Goal: Transaction & Acquisition: Subscribe to service/newsletter

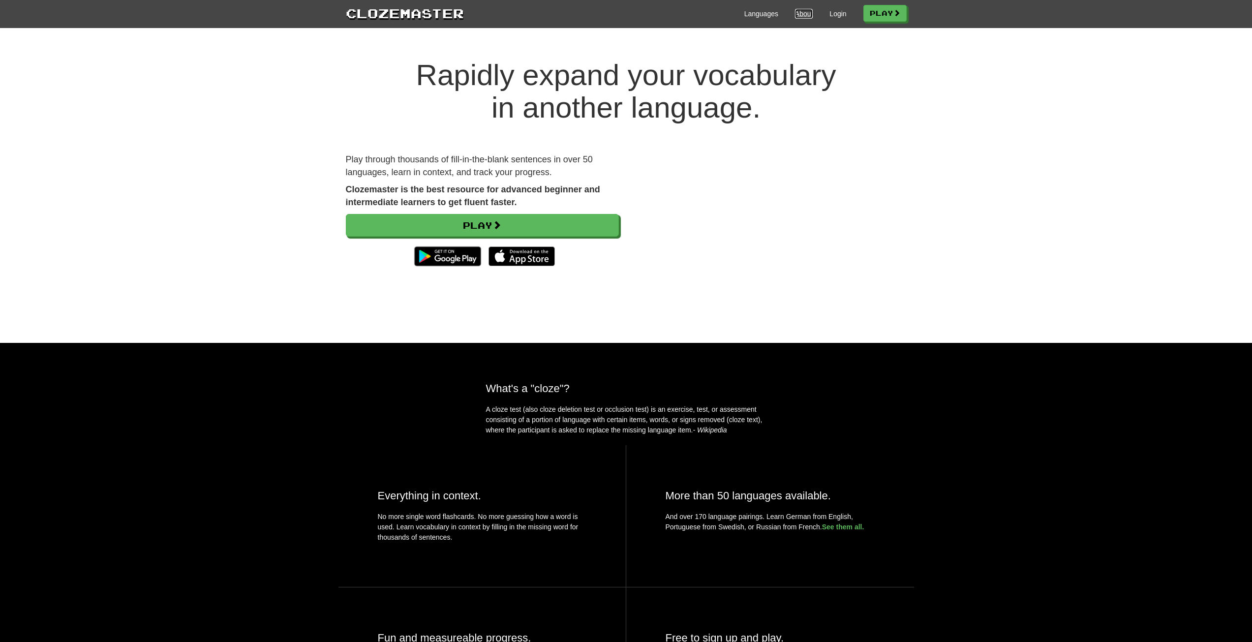
click at [797, 12] on link "About" at bounding box center [804, 14] width 18 height 10
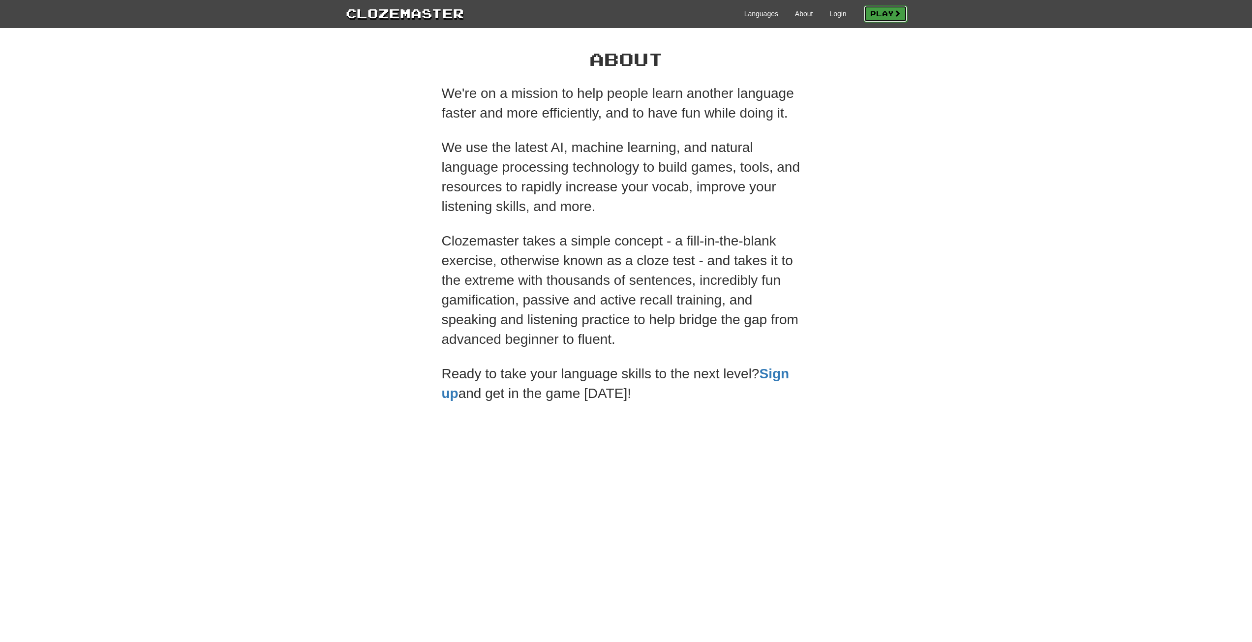
click at [875, 13] on link "Play" at bounding box center [885, 13] width 43 height 17
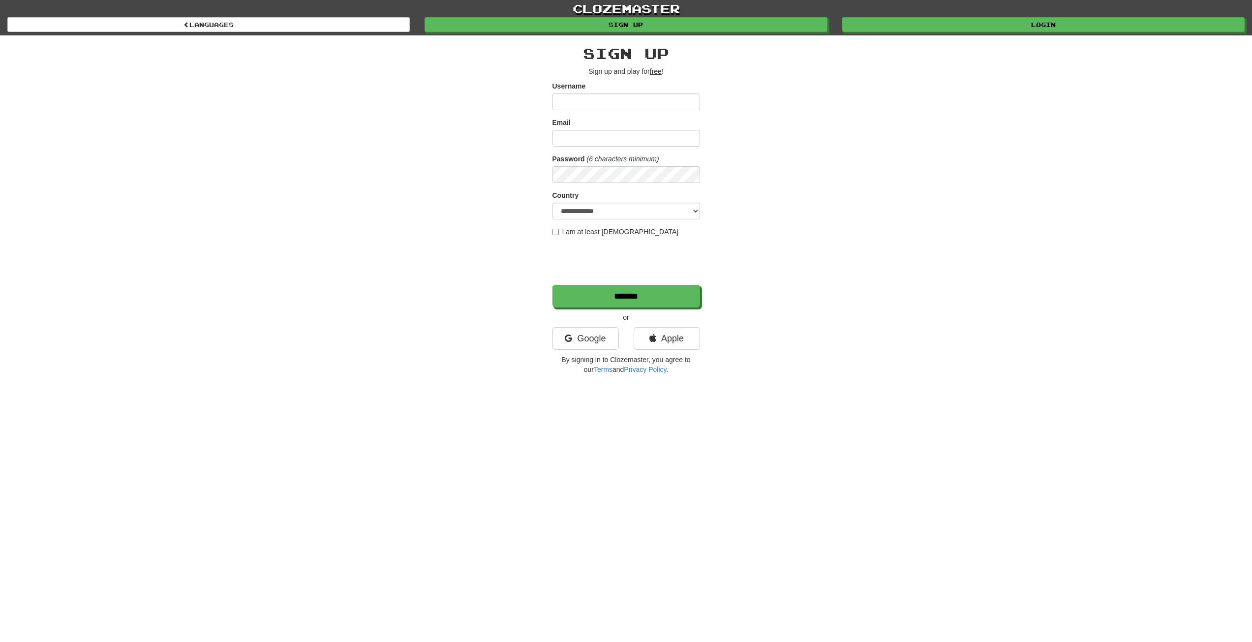
click at [316, 33] on div "clozemaster Languages Sign up Login Languages" at bounding box center [625, 17] width 1237 height 35
click at [318, 31] on link "Languages" at bounding box center [208, 24] width 402 height 15
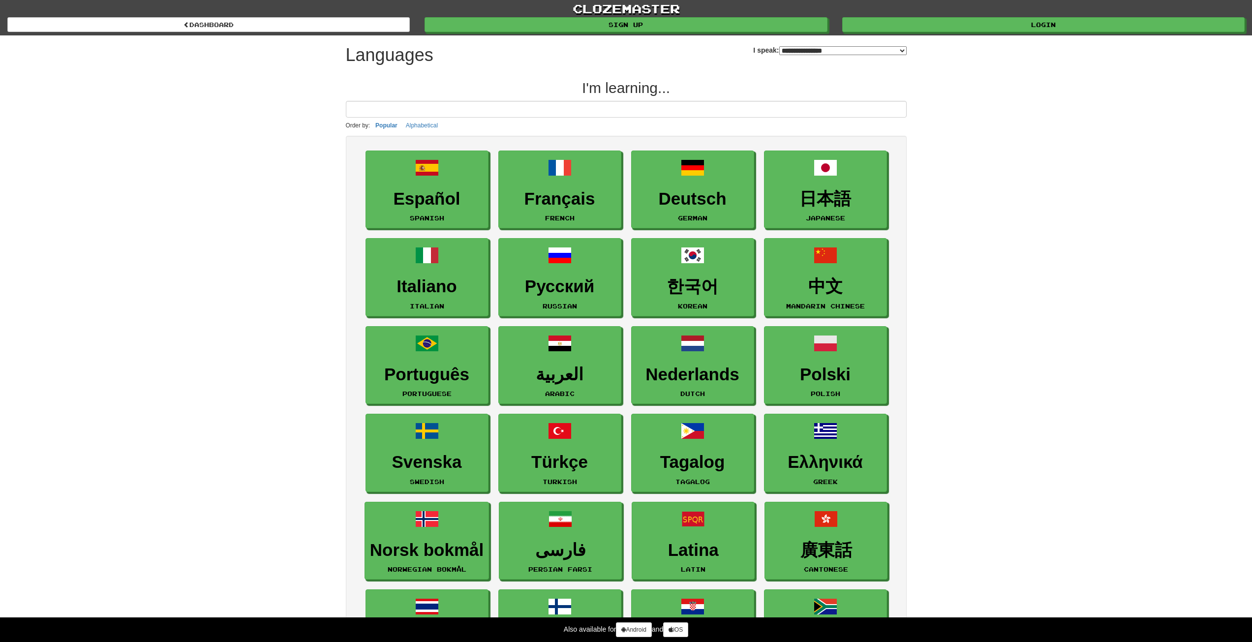
select select "*******"
click at [709, 190] on h3 "Deutsch" at bounding box center [693, 199] width 112 height 19
